Goal: Information Seeking & Learning: Find specific fact

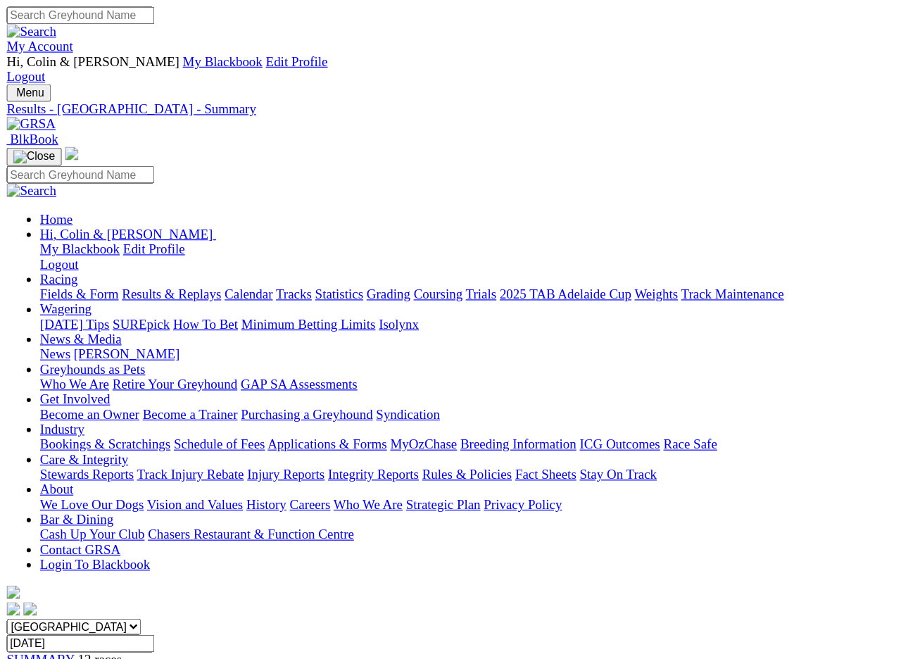
scroll to position [3, 0]
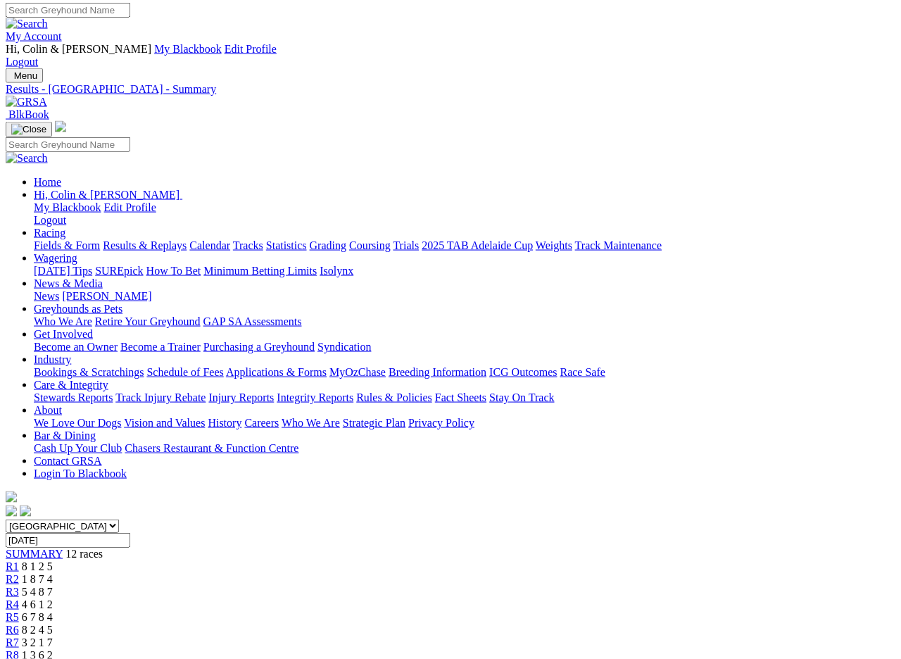
click at [130, 533] on input "[DATE]" at bounding box center [68, 540] width 125 height 15
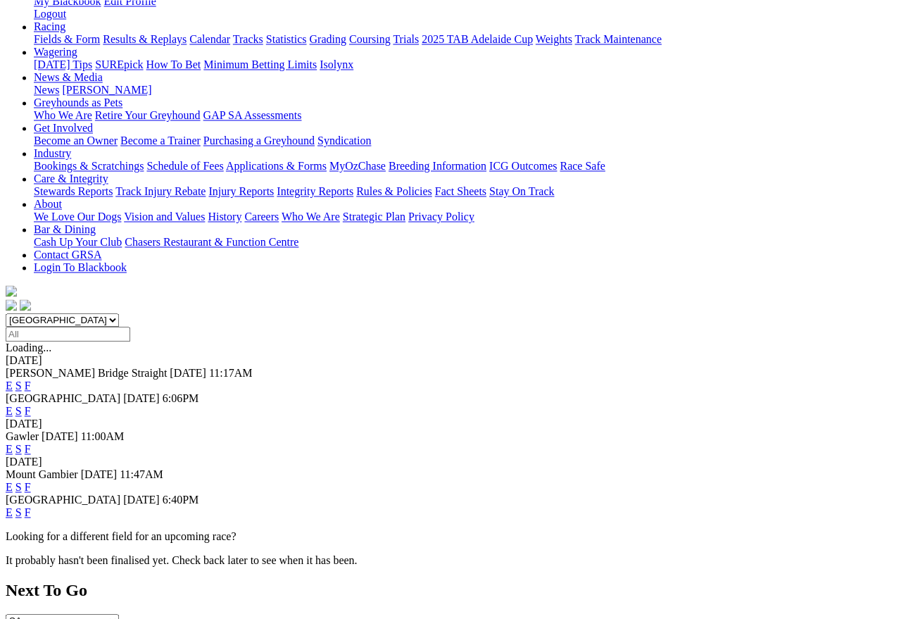
scroll to position [221, 0]
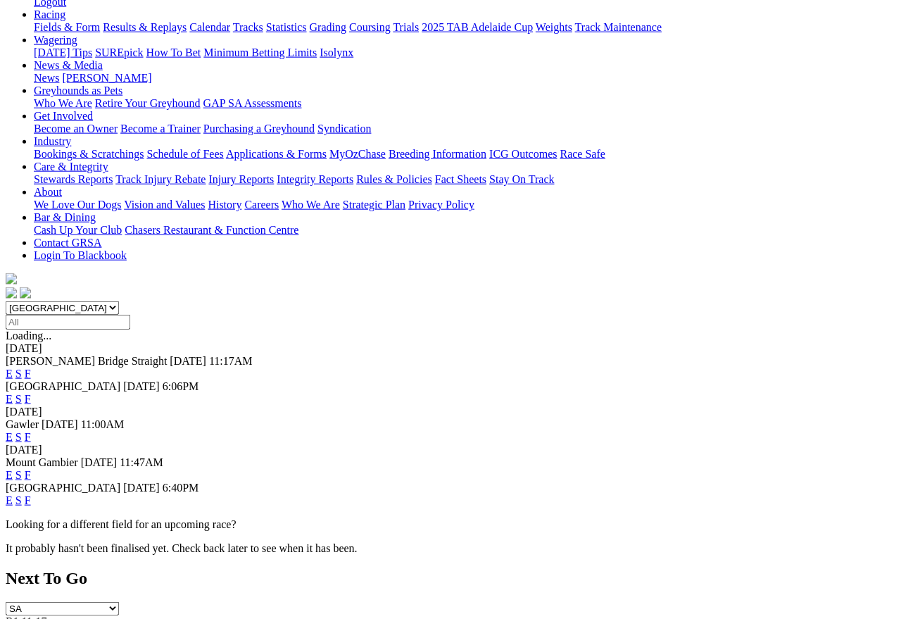
click at [31, 494] on link "F" at bounding box center [28, 500] width 6 height 12
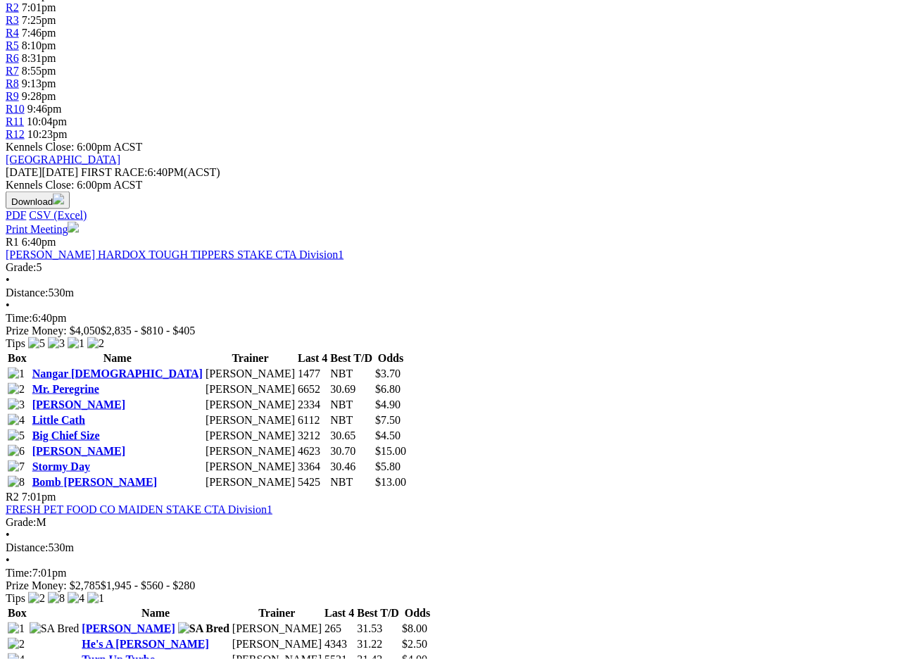
scroll to position [577, 0]
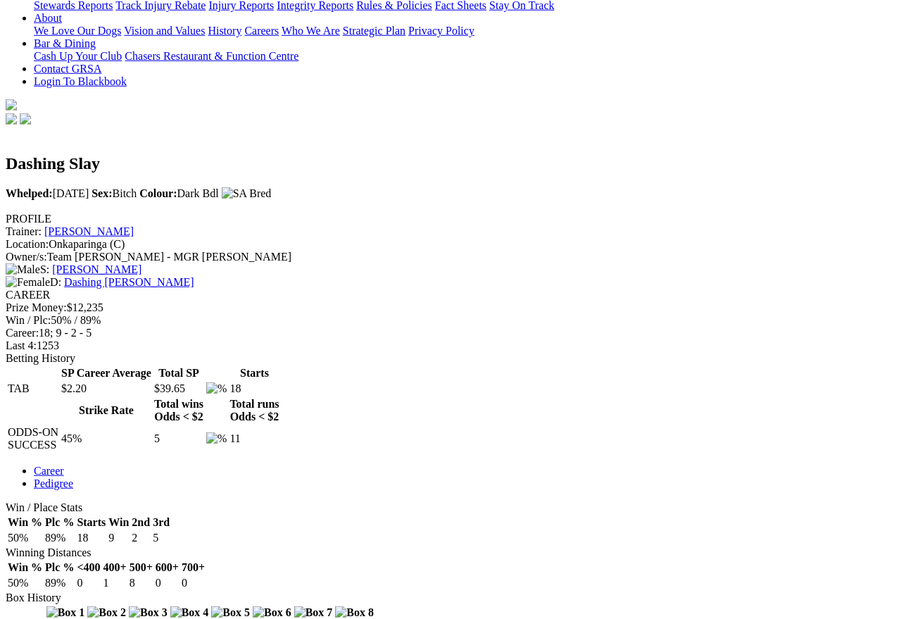
scroll to position [396, 0]
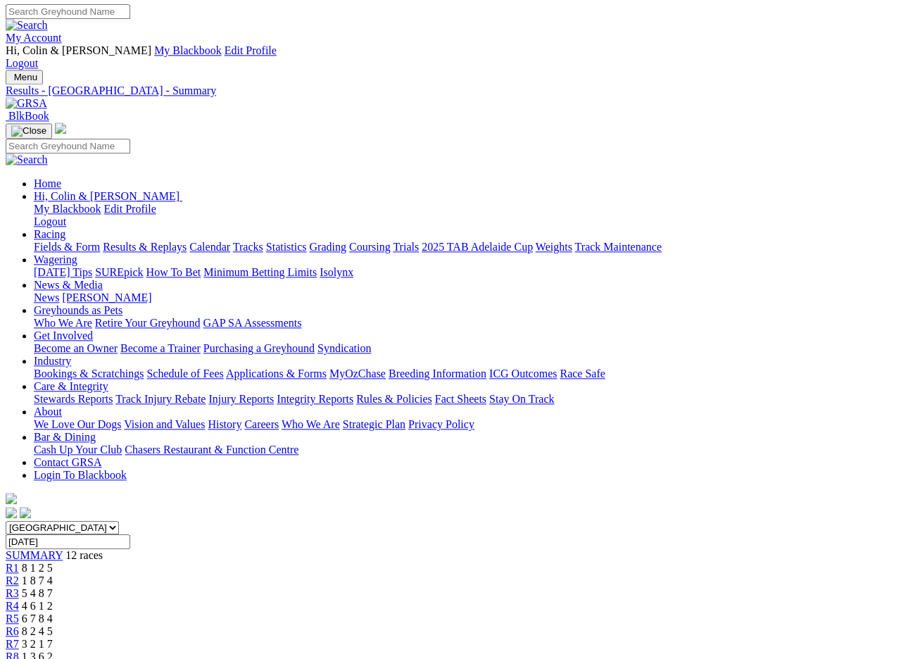
click at [130, 534] on input "Thursday, 16 May 2024" at bounding box center [68, 541] width 125 height 15
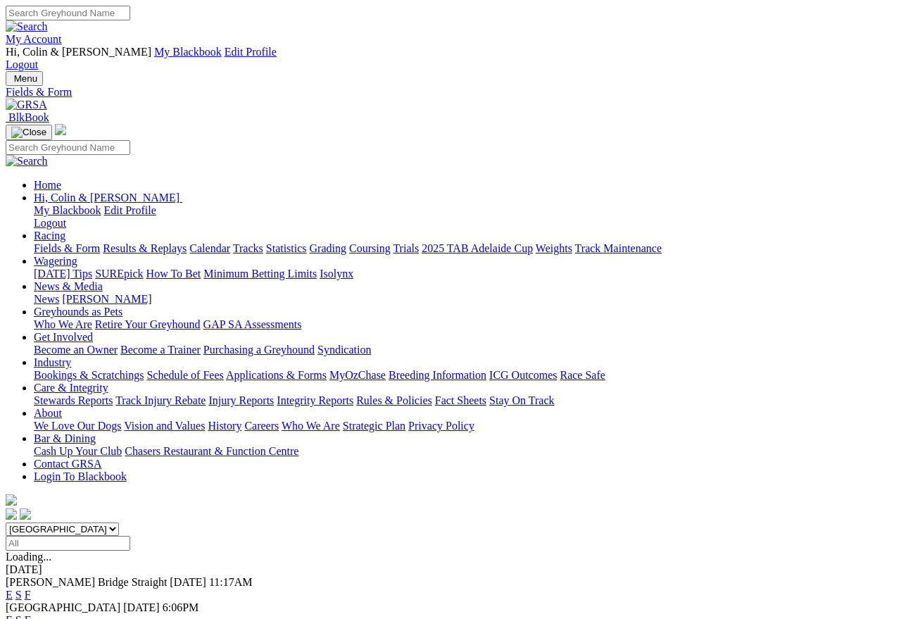
scroll to position [6, 0]
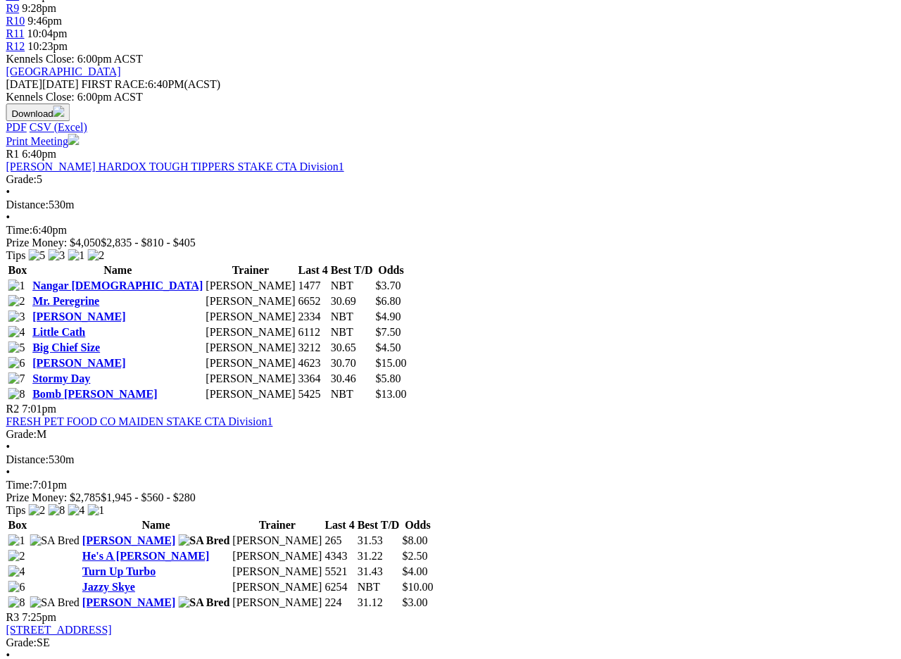
scroll to position [661, 6]
